Goal: Information Seeking & Learning: Stay updated

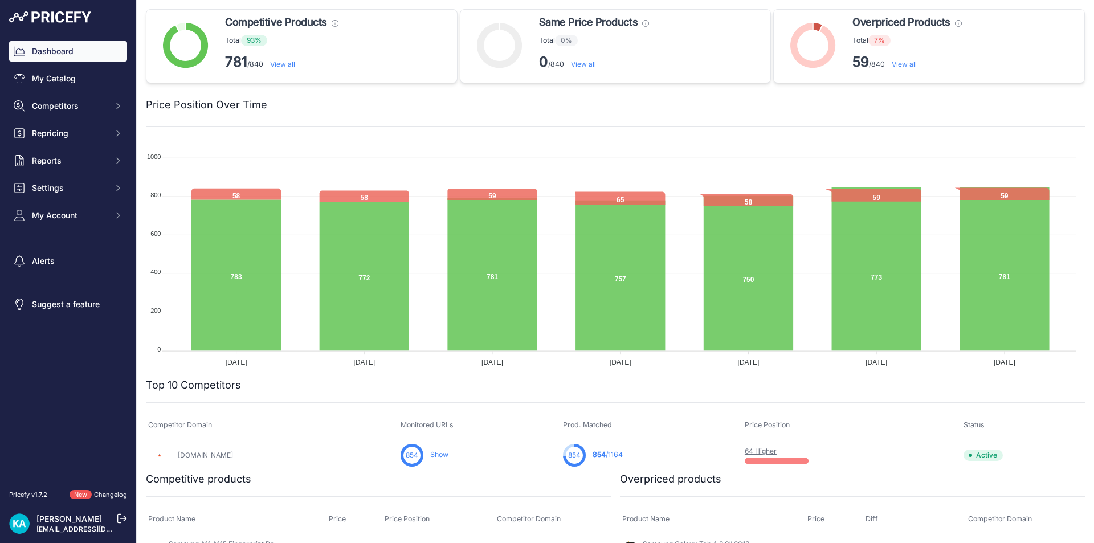
click at [742, 444] on td "64 Higher" at bounding box center [851, 455] width 219 height 32
click at [745, 447] on link "64 Higher" at bounding box center [761, 451] width 32 height 9
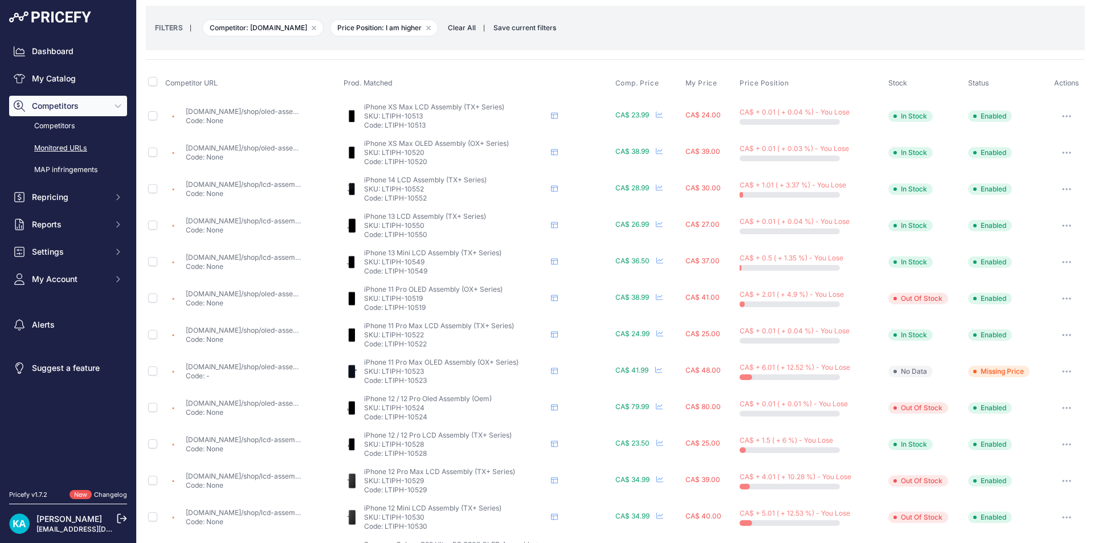
scroll to position [171, 0]
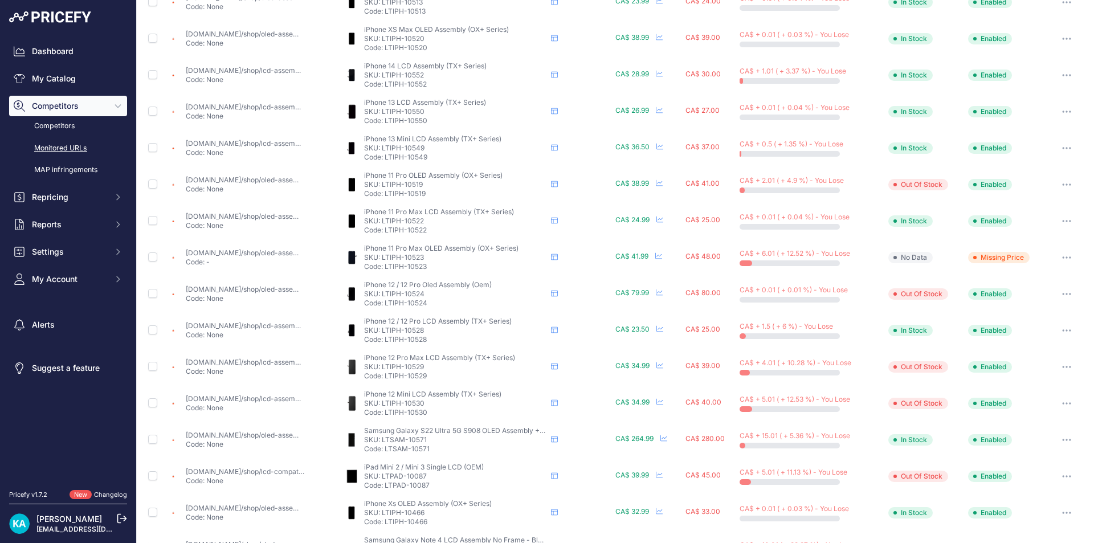
drag, startPoint x: 465, startPoint y: 246, endPoint x: 1030, endPoint y: 253, distance: 564.7
click at [1030, 253] on tr "[DOMAIN_NAME]/shop/oled-assembly-compatible-for-iphone-11-pro-max-hard-oled/?pr…" at bounding box center [615, 257] width 939 height 36
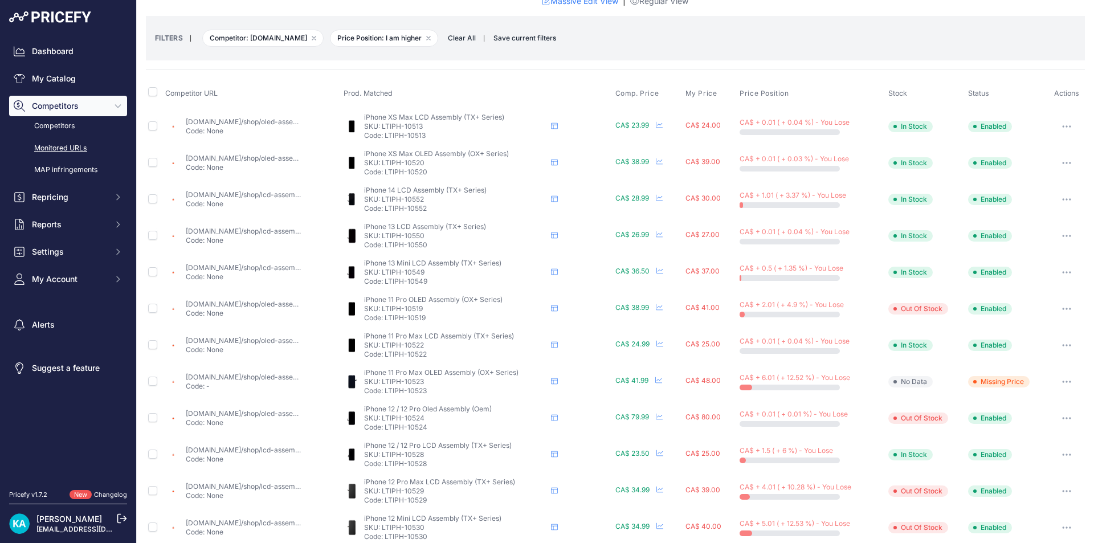
scroll to position [389, 0]
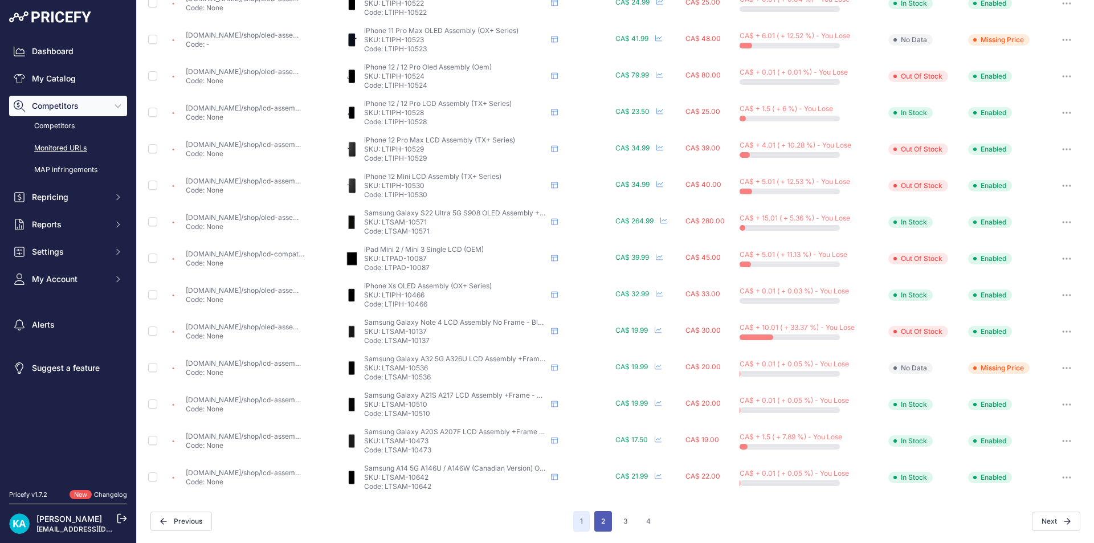
click at [596, 517] on button "2" at bounding box center [603, 521] width 18 height 21
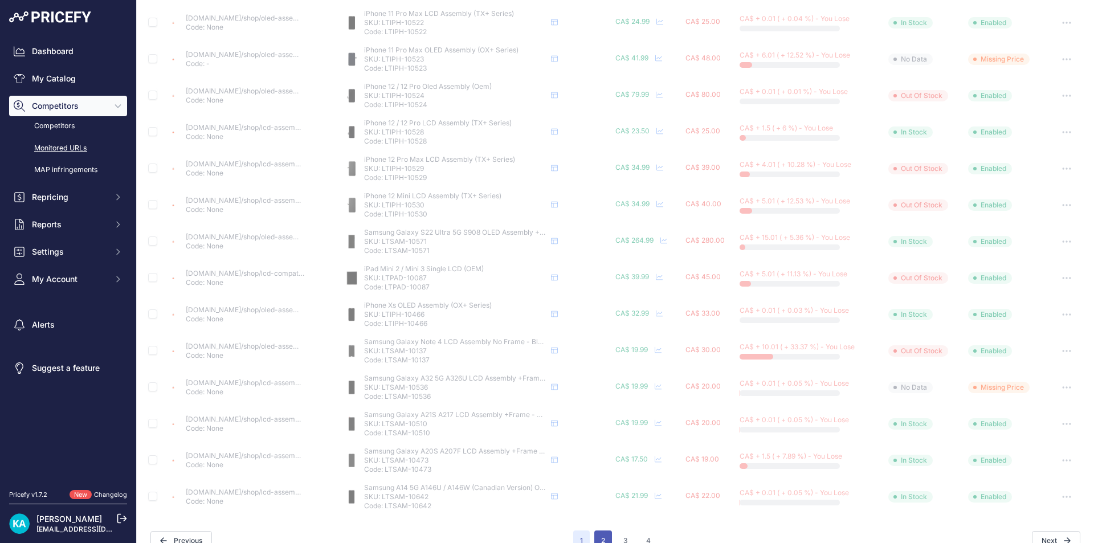
scroll to position [408, 0]
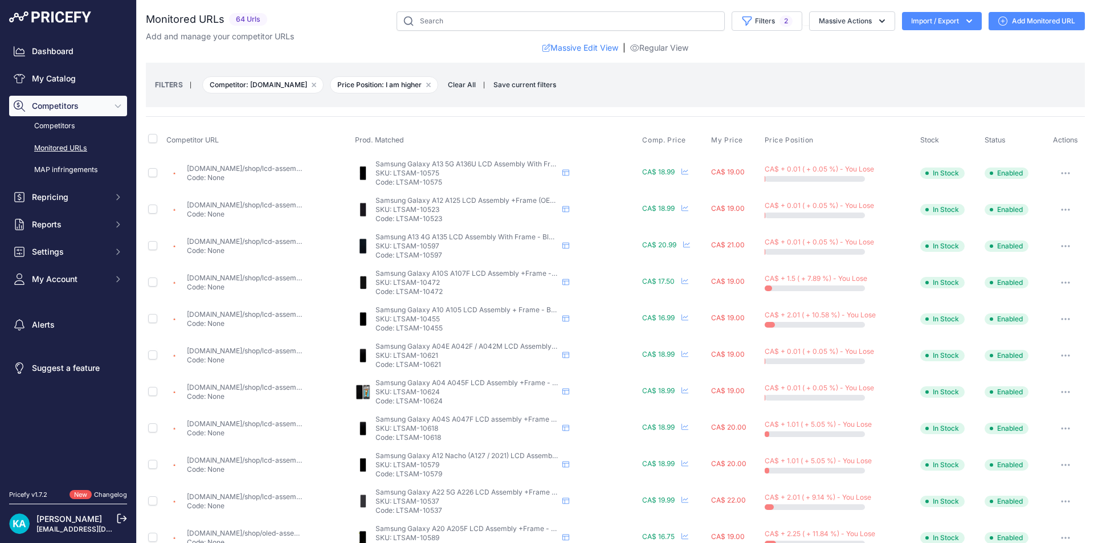
scroll to position [389, 0]
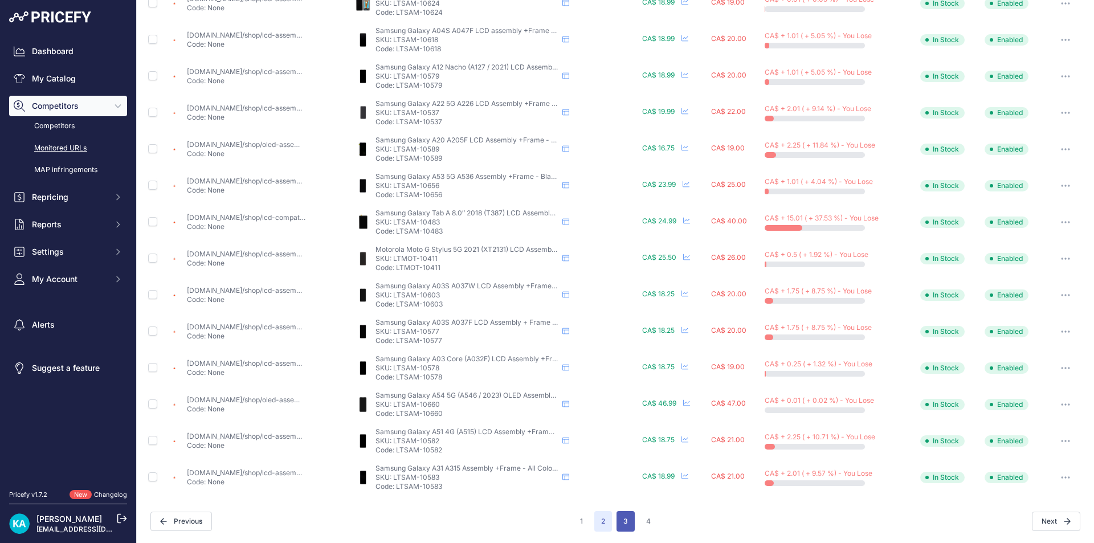
click at [629, 522] on button "3" at bounding box center [626, 521] width 18 height 21
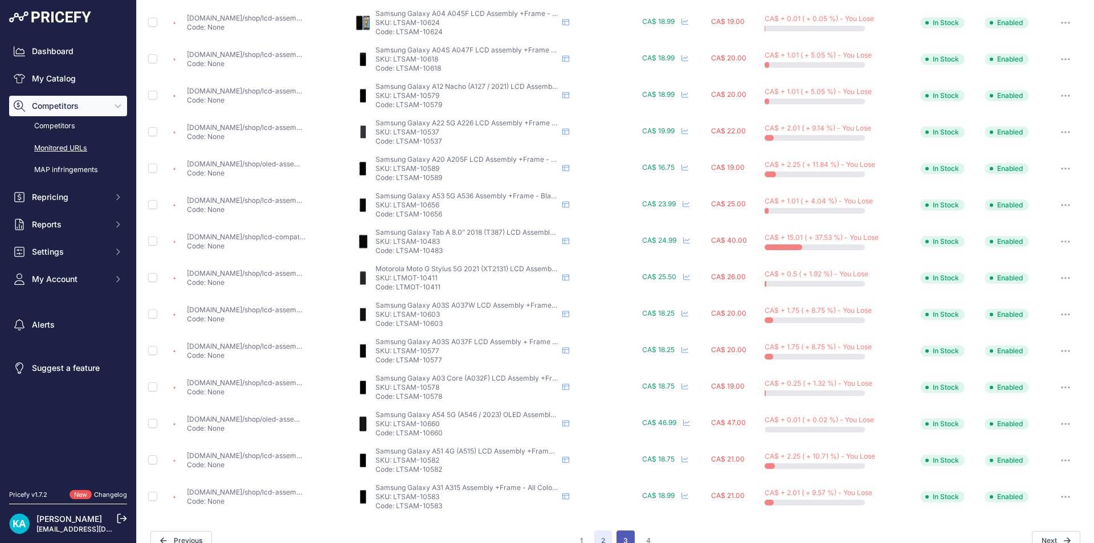
scroll to position [408, 0]
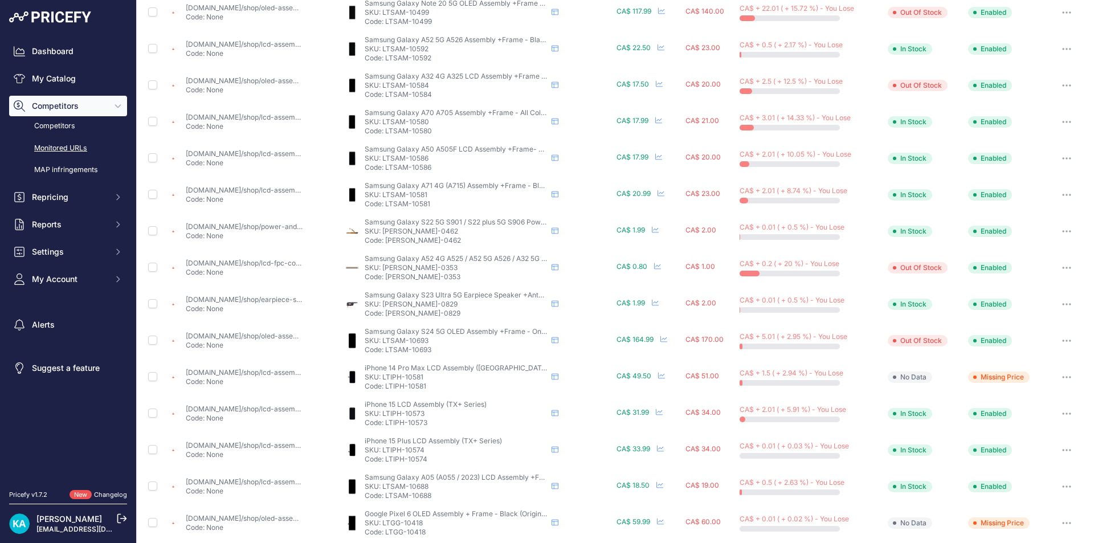
scroll to position [389, 0]
